Goal: Task Accomplishment & Management: Manage account settings

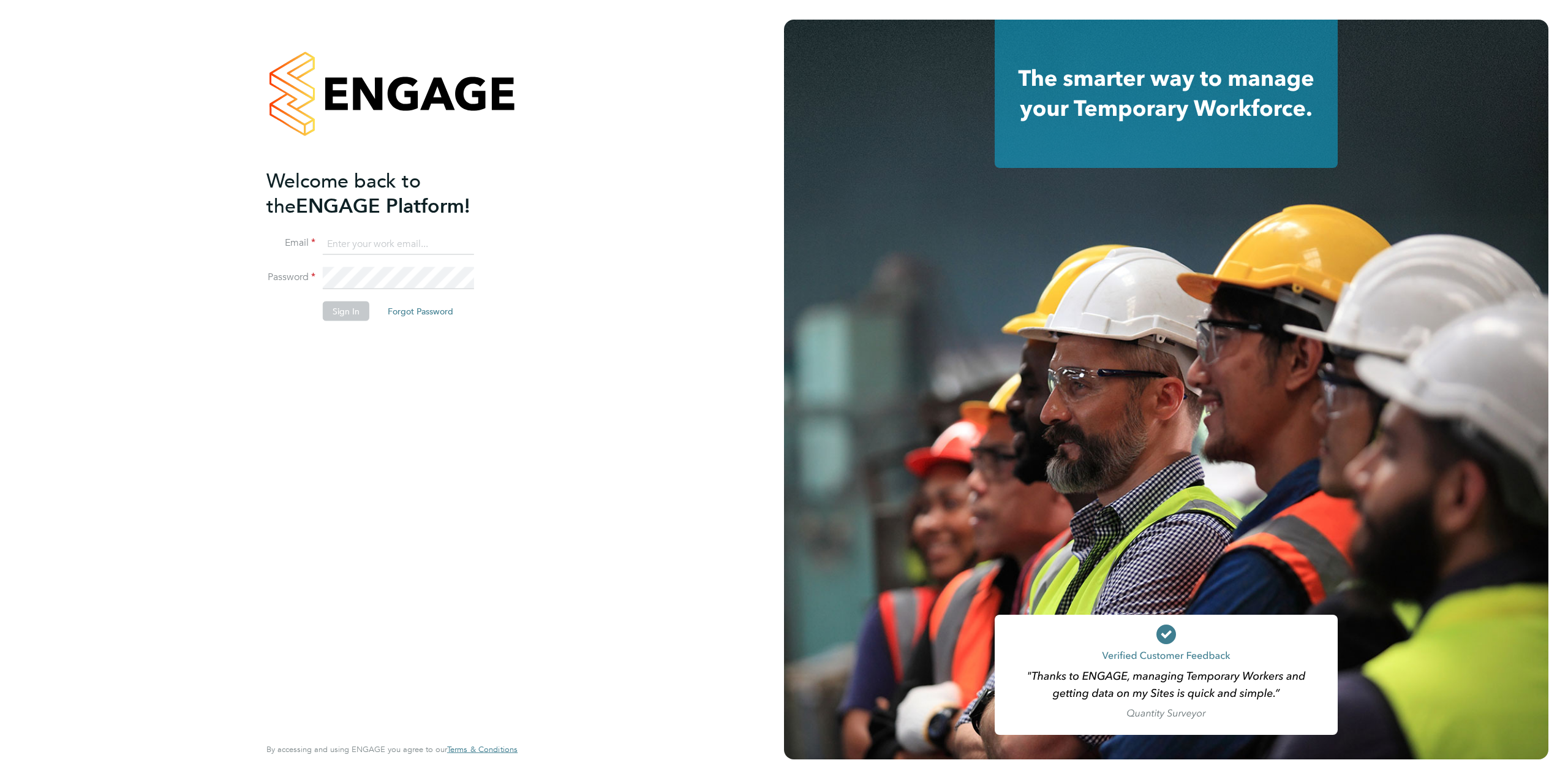
type input "ketan.patel@comparethemarket.com"
click at [343, 314] on button "Sign In" at bounding box center [346, 312] width 47 height 20
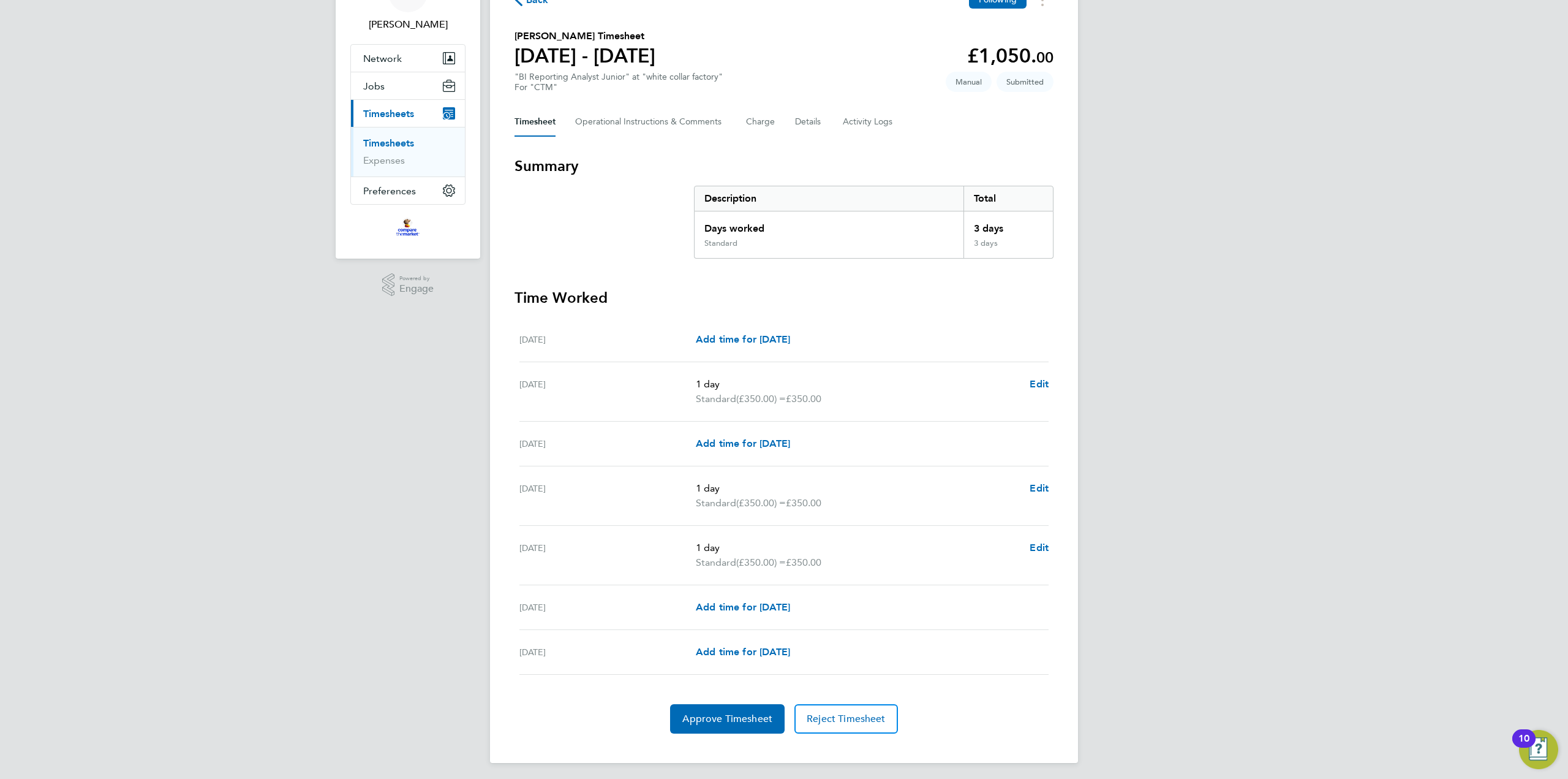
scroll to position [77, 0]
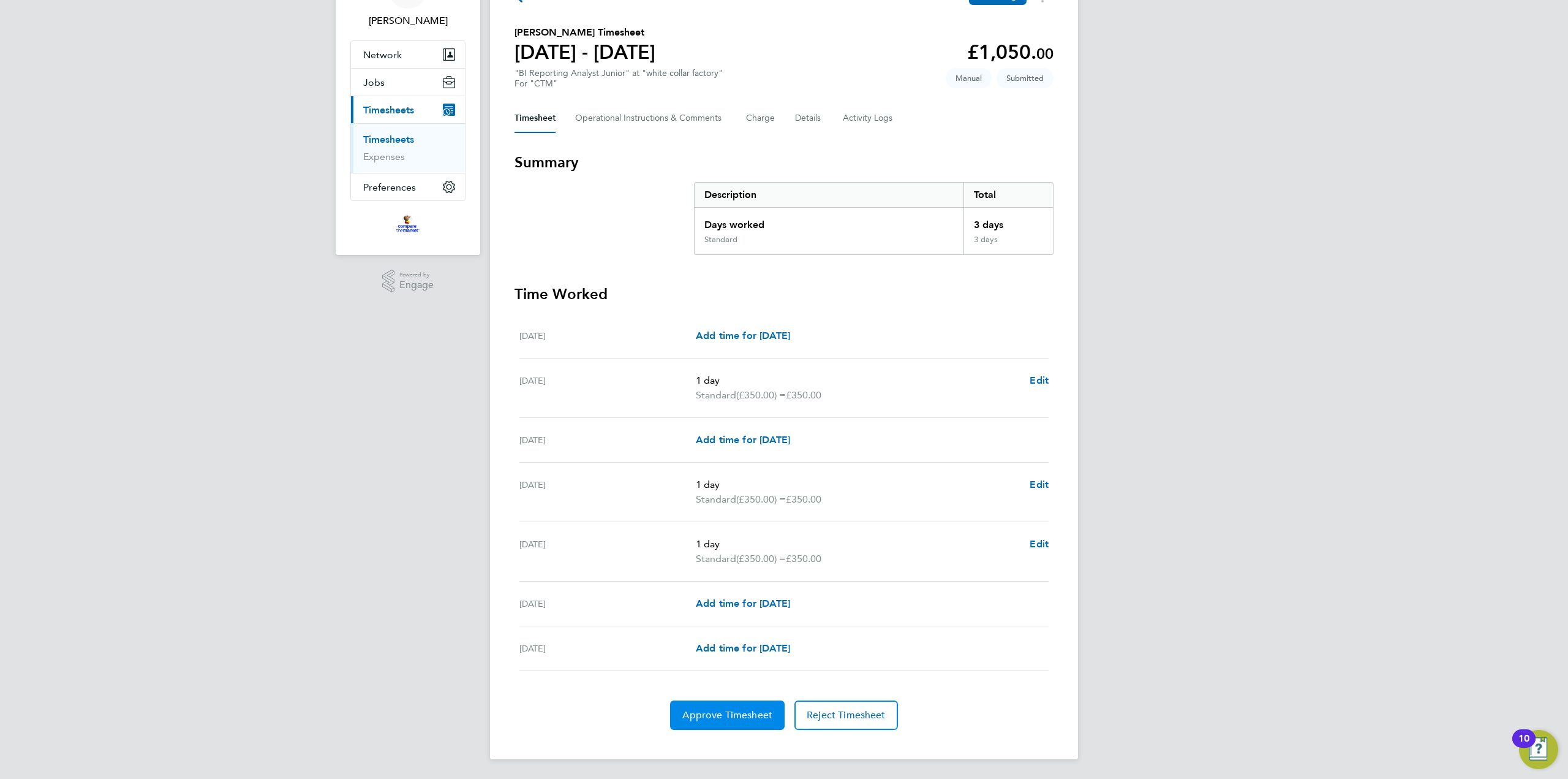
click at [728, 724] on button "Approve Timesheet" at bounding box center [727, 715] width 115 height 30
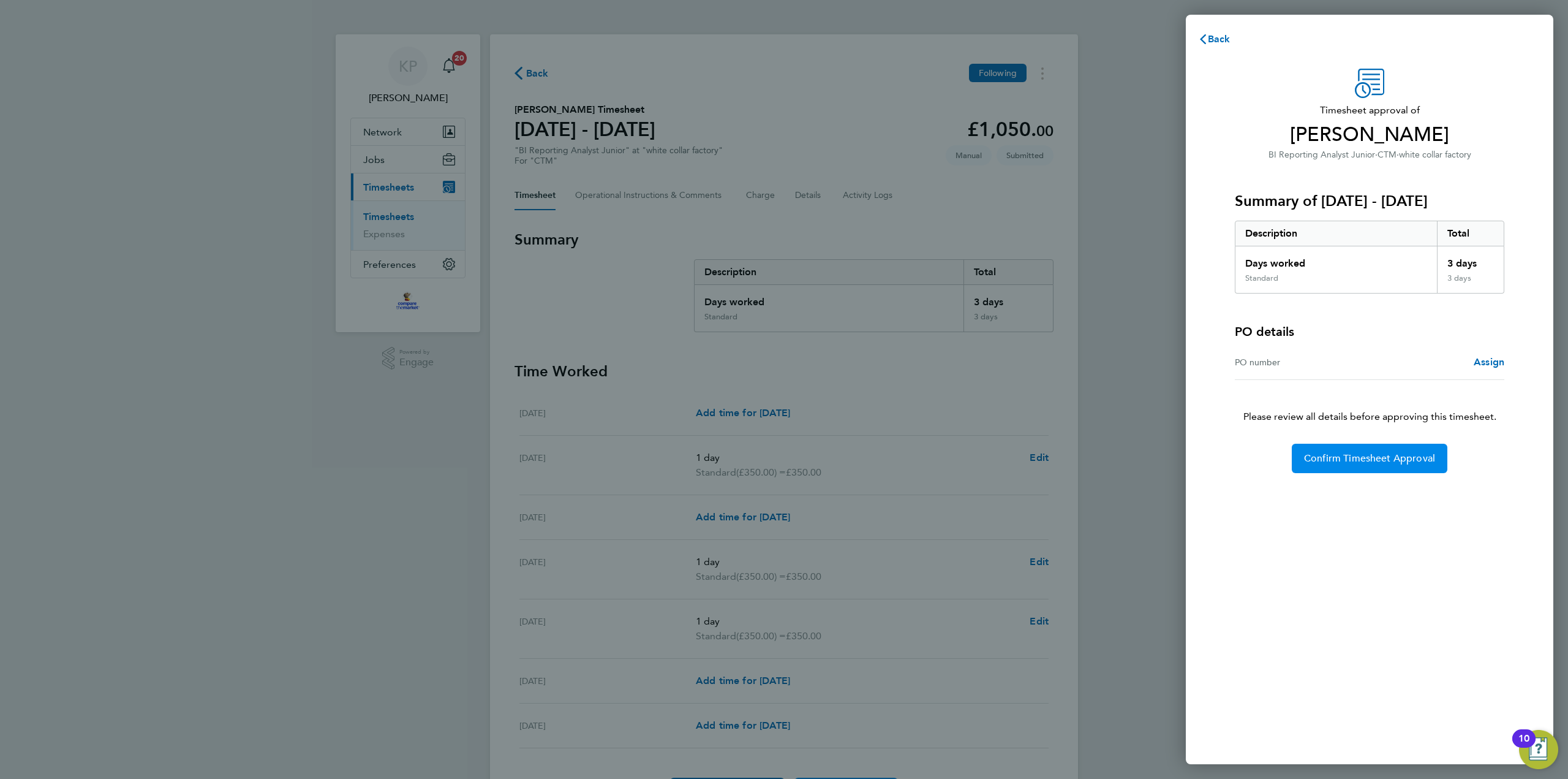
click at [1352, 468] on button "Confirm Timesheet Approval" at bounding box center [1370, 458] width 156 height 30
